Goal: Task Accomplishment & Management: Use online tool/utility

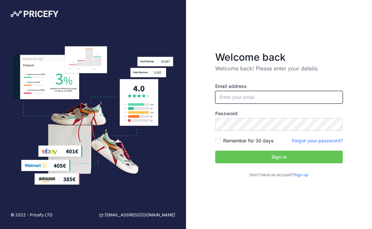
click at [233, 93] on input "email" at bounding box center [279, 97] width 128 height 13
type input "[EMAIL_ADDRESS][DOMAIN_NAME]"
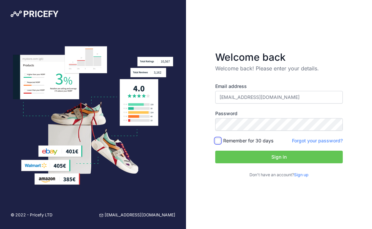
click at [216, 141] on input "Remember for 30 days" at bounding box center [217, 140] width 5 height 5
checkbox input "true"
click at [244, 159] on button "Sign in" at bounding box center [279, 157] width 128 height 13
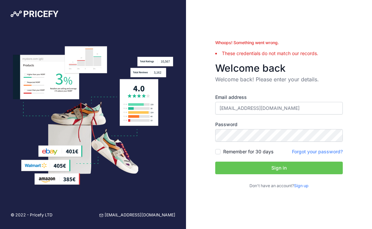
click at [355, 132] on div "Whoops! Something went wrong. These credentials do not match our records. Welco…" at bounding box center [279, 114] width 186 height 229
click at [276, 171] on button "Sign in" at bounding box center [279, 168] width 128 height 13
click at [219, 153] on input "Remember for 30 days" at bounding box center [217, 151] width 5 height 5
checkbox input "true"
click at [316, 110] on input "[EMAIL_ADDRESS][DOMAIN_NAME]" at bounding box center [279, 108] width 128 height 13
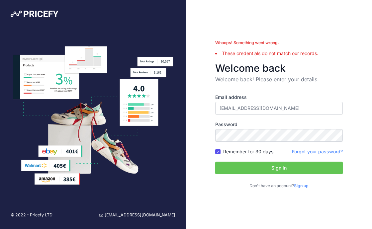
click at [279, 166] on button "Sign in" at bounding box center [279, 168] width 128 height 13
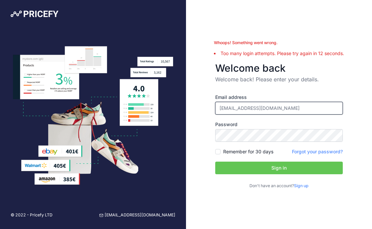
click at [249, 107] on input "[EMAIL_ADDRESS][DOMAIN_NAME]" at bounding box center [279, 108] width 128 height 13
click at [220, 109] on input "[EMAIL_ADDRESS][DOMAIN_NAME]" at bounding box center [279, 108] width 128 height 13
click at [321, 108] on input "[EMAIL_ADDRESS][DOMAIN_NAME]" at bounding box center [279, 108] width 128 height 13
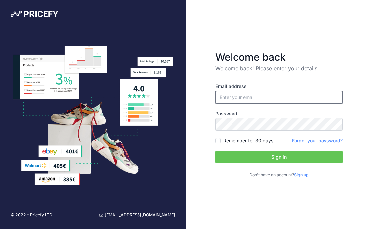
click at [243, 96] on input "email" at bounding box center [279, 97] width 128 height 13
paste input "[EMAIL_ADDRESS][DOMAIN_NAME]"
type input "[EMAIL_ADDRESS][DOMAIN_NAME]"
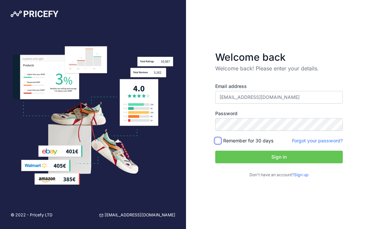
click at [217, 141] on input "Remember for 30 days" at bounding box center [217, 140] width 5 height 5
checkbox input "true"
click at [286, 156] on button "Sign in" at bounding box center [279, 157] width 128 height 13
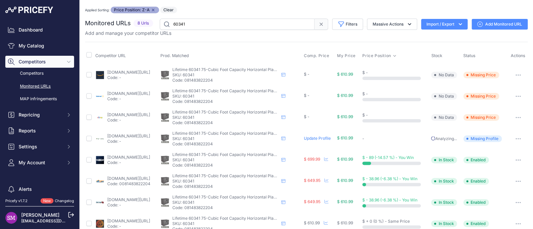
click at [241, 12] on div "Applied Sorting: Price Position: Z-A Remove sort option Clear" at bounding box center [306, 10] width 443 height 7
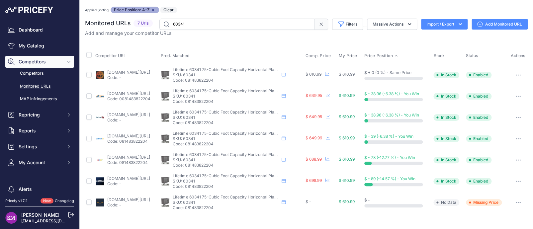
click at [497, 24] on link "Add Monitored URL" at bounding box center [500, 24] width 56 height 11
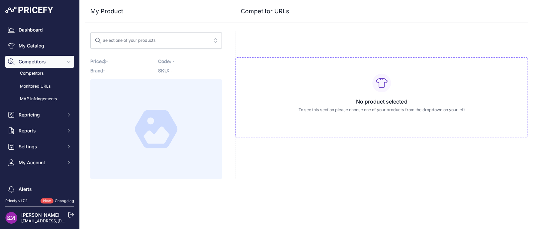
click at [146, 39] on div "Select one of your products" at bounding box center [125, 39] width 61 height 9
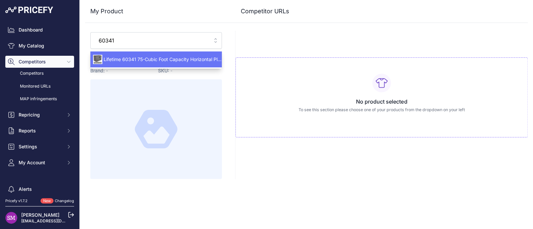
type input "60341"
click at [143, 57] on span "Lifetime 60341 75-Cubic Foot Capacity Horizontal Plastic Storage Shed Rough Cut…" at bounding box center [156, 59] width 132 height 7
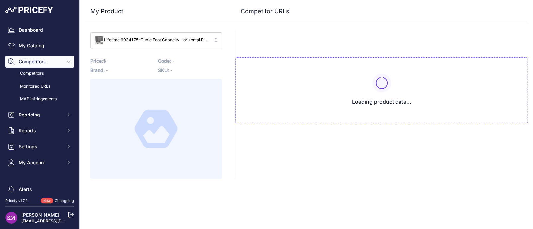
type input "www.amazon.com/gp/product/B0BDF7F81T?prirule_jdsnikfkfjsd=9996"
type input "www.competitiveedgeproducts.com/lifetime-6031-75-cubic-foot-horizontal-storage-…"
type input "www.ebay.com/itm/186699106934?prirule_jdsnikfkfjsd=9996"
type input "www.kitsuperstore.com/lifetime-sheds/7885-75-cu-ft-horizontal-storage-shed-6034…"
type input "www.lifetime.com/lifetime-60341?prirule_jdsnikfkfjsd=9996"
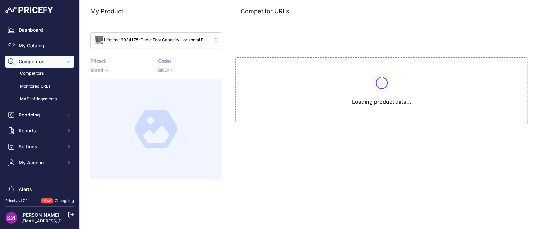
type input "www.shedsforlessdirect.com/lifetime-trash-horizontal-shed-rough-p-1526.html?pri…"
type input "www.walmart.com/ip/Lifetime-Lockable-DIY-Polyethylene-Horizontal-Storage-Shed-7…"
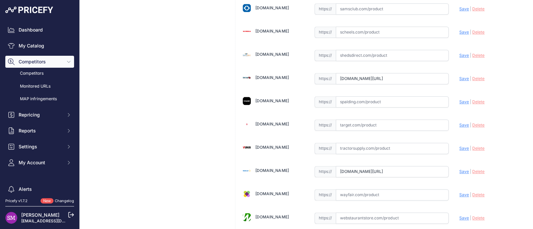
scroll to position [299, 0]
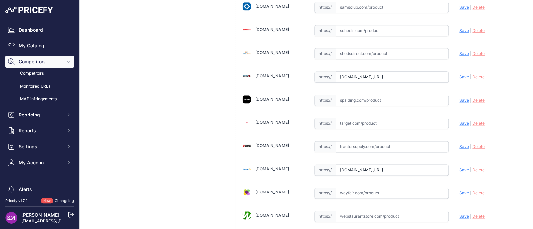
click at [352, 145] on input "text" at bounding box center [392, 146] width 113 height 11
paste input "https://www.tractorsupply.com/tsc/product/lifetime-horizontal-storage-shed-(75-…"
click at [460, 145] on span "Save" at bounding box center [465, 146] width 10 height 5
type input "[URL][DOMAIN_NAME]"
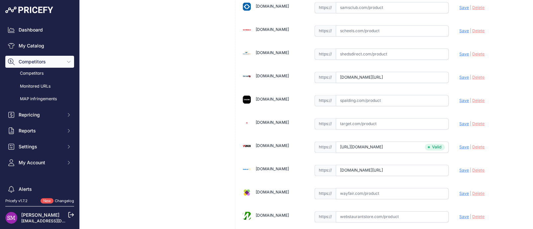
scroll to position [299, 0]
click at [349, 191] on input "text" at bounding box center [392, 193] width 113 height 11
paste input "https://www.wayfair.com/Lifetime--75-Cubic-Feet-HighDensity-Polyethylene-Plasti…"
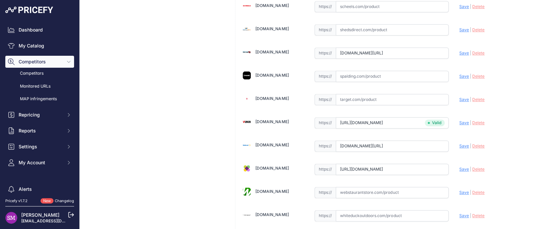
scroll to position [364, 0]
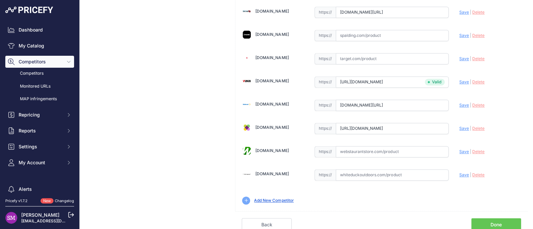
drag, startPoint x: 397, startPoint y: 190, endPoint x: 481, endPoint y: 227, distance: 91.4
click at [460, 129] on span "Save" at bounding box center [465, 128] width 10 height 5
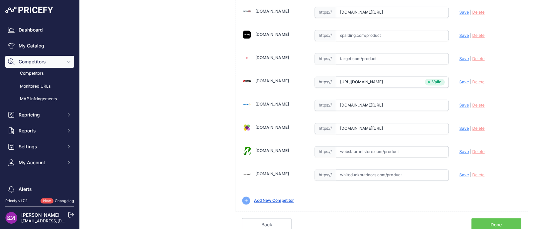
type input "[URL][DOMAIN_NAME]"
